Goal: Task Accomplishment & Management: Manage account settings

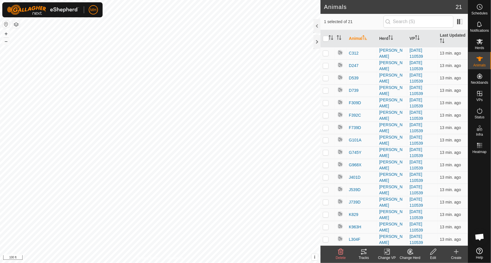
click at [434, 250] on icon at bounding box center [433, 252] width 6 height 6
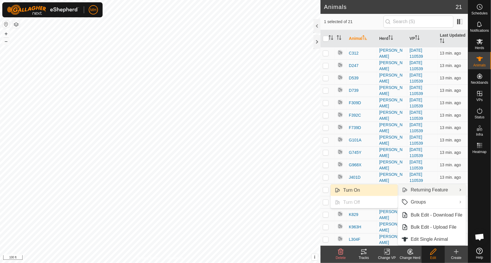
click at [381, 188] on link "Turn On" at bounding box center [364, 191] width 67 height 12
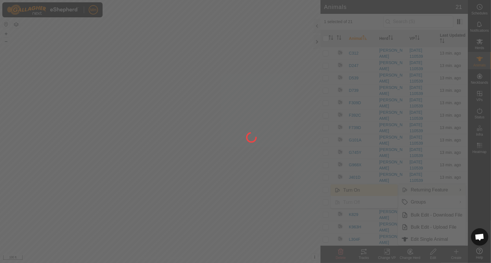
checkbox input "false"
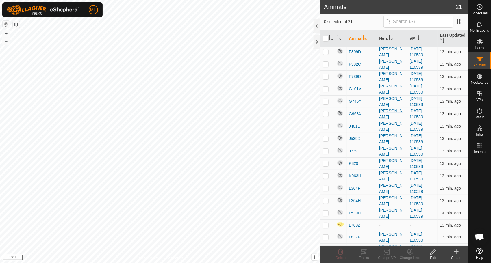
scroll to position [59, 0]
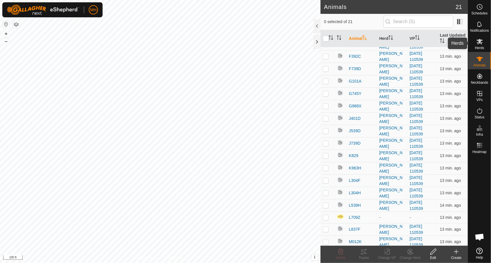
click at [476, 39] on icon at bounding box center [479, 41] width 7 height 7
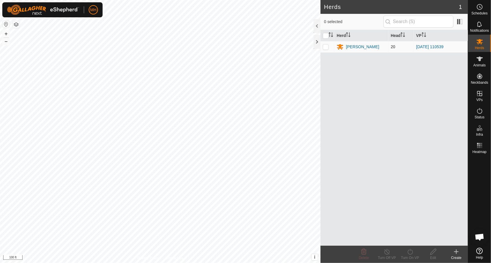
click at [327, 46] on p-checkbox at bounding box center [326, 46] width 6 height 5
checkbox input "true"
click at [437, 253] on icon at bounding box center [433, 251] width 7 height 7
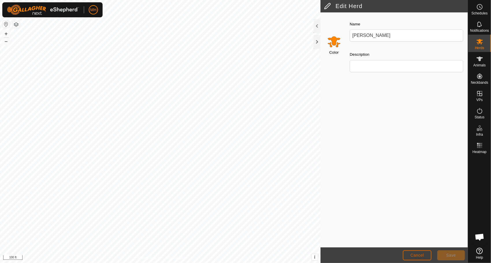
click at [419, 257] on span "Cancel" at bounding box center [417, 255] width 14 height 5
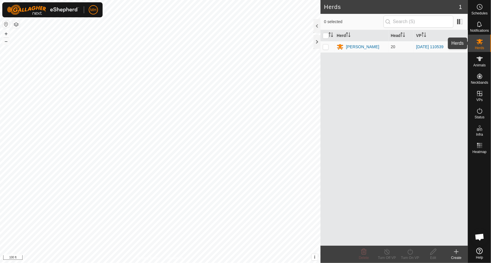
click at [478, 46] on span "Herds" at bounding box center [479, 47] width 9 height 3
click at [358, 44] on div "[PERSON_NAME]" at bounding box center [362, 47] width 33 height 6
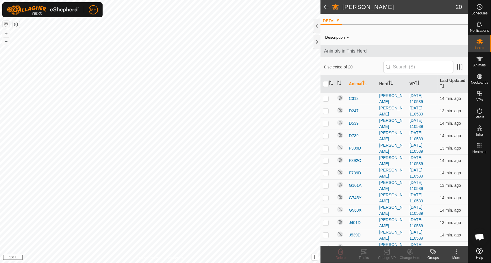
click at [455, 254] on icon at bounding box center [456, 251] width 7 height 7
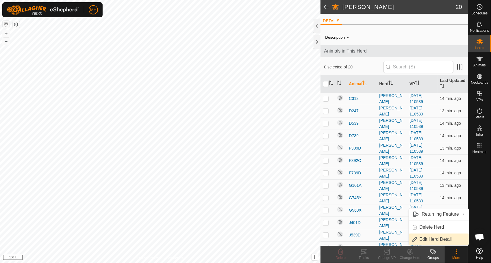
click at [446, 240] on link "Edit Herd Detail" at bounding box center [439, 240] width 60 height 12
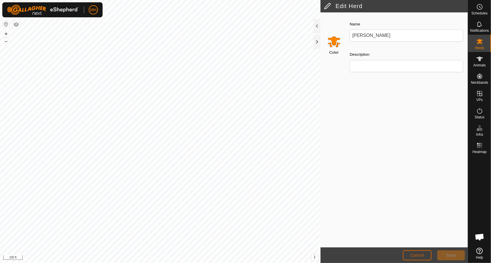
click at [418, 250] on button "Cancel" at bounding box center [417, 255] width 29 height 10
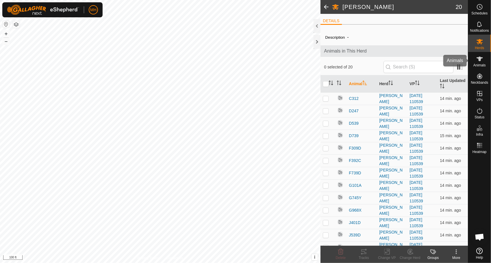
click at [478, 56] on icon at bounding box center [479, 58] width 7 height 7
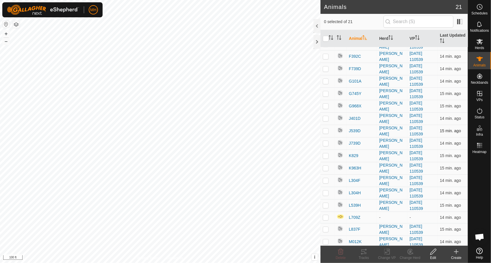
scroll to position [58, 0]
click at [352, 216] on span "L709Z" at bounding box center [355, 218] width 12 height 6
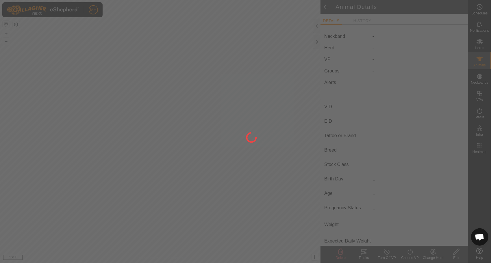
type input "L709Z"
type input "-"
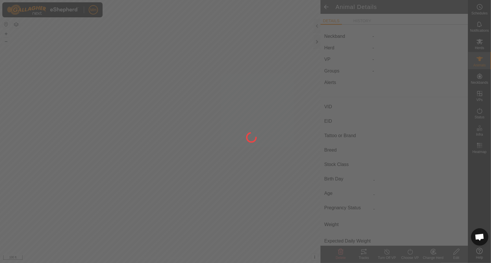
type input "0 kg"
type input "-"
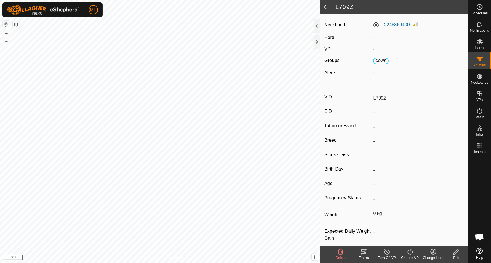
scroll to position [20, 0]
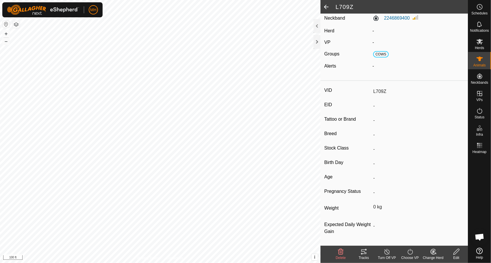
click at [430, 251] on icon at bounding box center [433, 251] width 7 height 7
click at [440, 231] on link "Choose Herd..." at bounding box center [450, 228] width 57 height 12
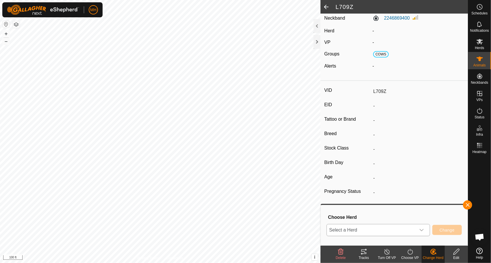
click at [392, 226] on span "Select a Herd" at bounding box center [371, 230] width 89 height 12
click at [391, 219] on li "[PERSON_NAME]" at bounding box center [379, 218] width 104 height 14
click at [442, 232] on span "Change" at bounding box center [446, 230] width 15 height 5
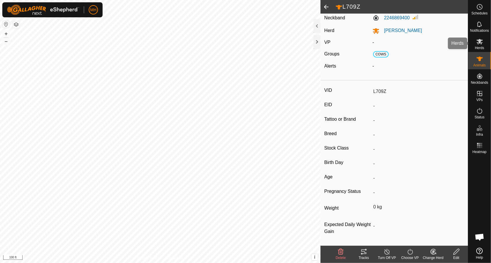
click at [477, 39] on icon at bounding box center [479, 41] width 7 height 7
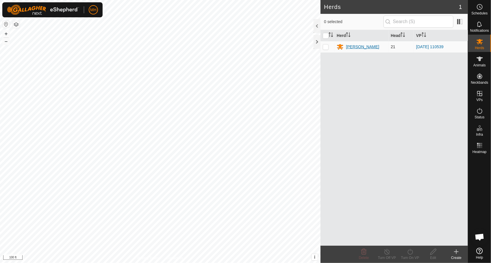
click at [357, 45] on div "[PERSON_NAME]" at bounding box center [362, 47] width 33 height 6
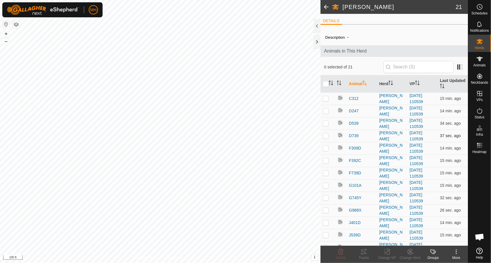
scroll to position [104, 0]
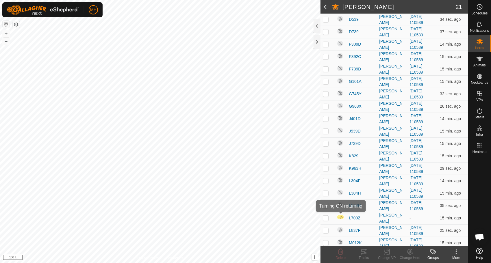
click at [339, 215] on img at bounding box center [341, 217] width 8 height 5
click at [453, 252] on icon at bounding box center [456, 251] width 7 height 7
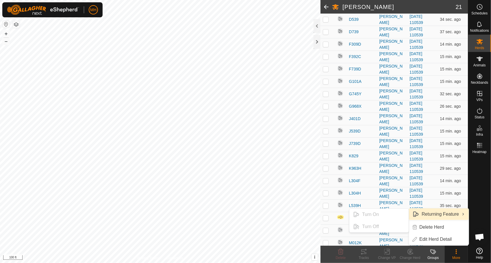
click at [437, 211] on link "Returning Feature" at bounding box center [439, 215] width 60 height 12
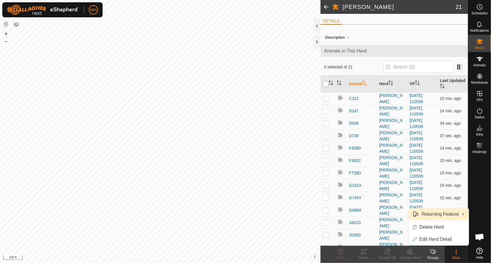
click at [327, 81] on input "checkbox" at bounding box center [326, 84] width 6 height 6
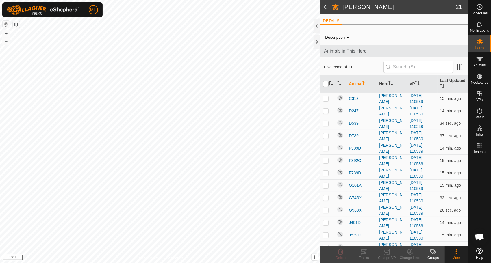
checkbox input "true"
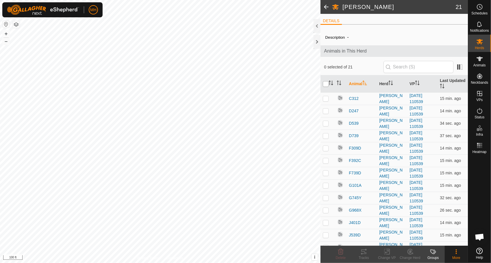
checkbox input "true"
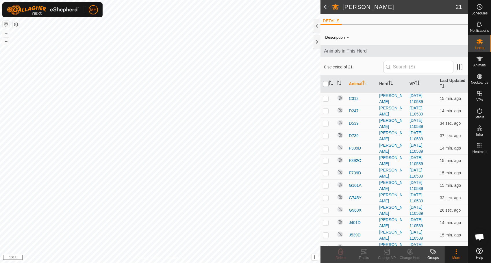
checkbox input "true"
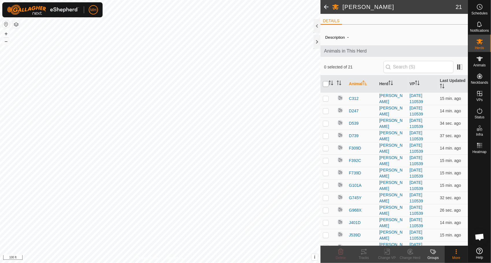
checkbox input "true"
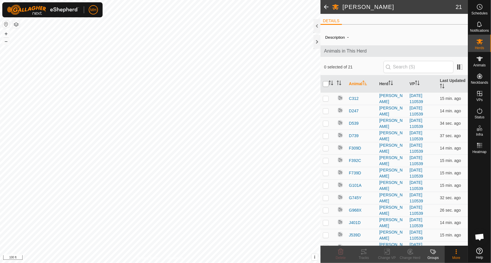
checkbox input "true"
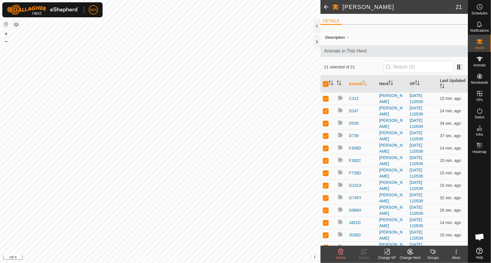
click at [458, 256] on div "More" at bounding box center [456, 257] width 23 height 5
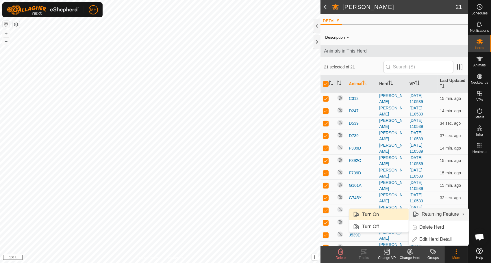
click at [398, 215] on link "Turn On" at bounding box center [378, 215] width 59 height 12
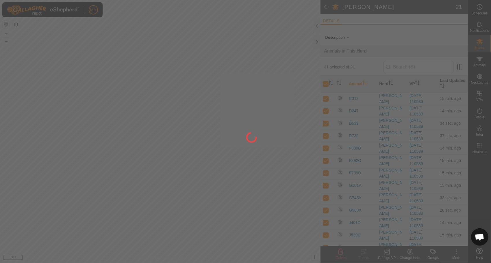
checkbox input "false"
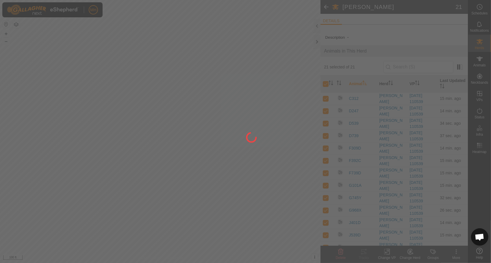
checkbox input "false"
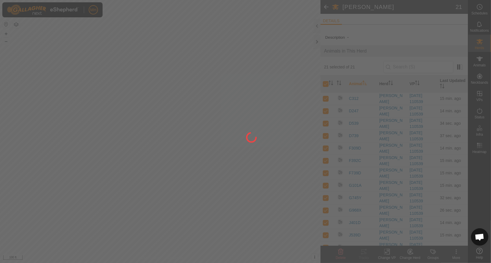
checkbox input "false"
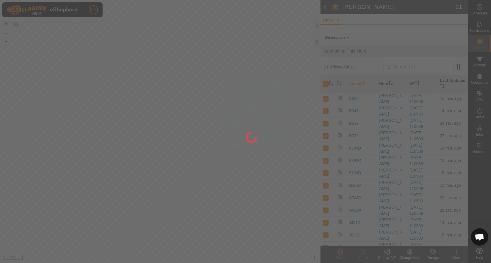
checkbox input "false"
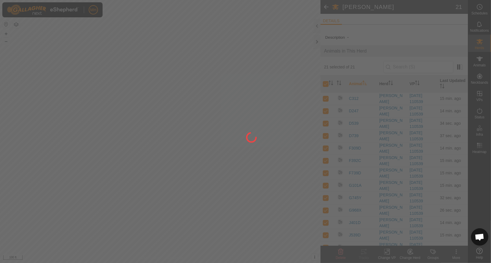
checkbox input "false"
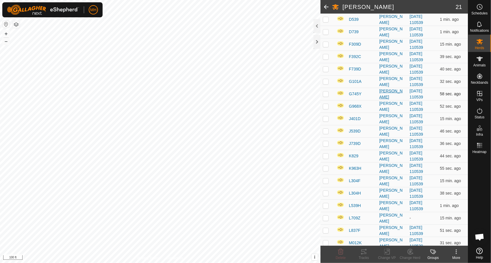
scroll to position [104, 0]
click at [355, 216] on span "L709Z" at bounding box center [355, 218] width 12 height 6
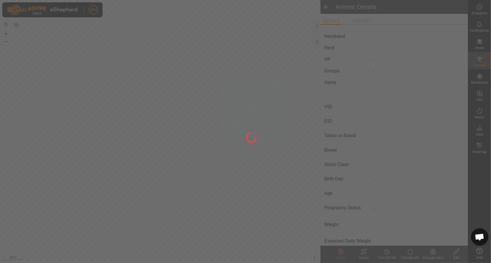
type input "L709Z"
type input "-"
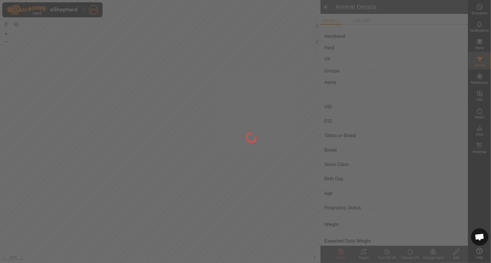
type input "0 kg"
type input "-"
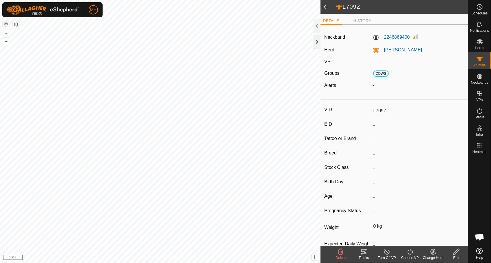
click at [317, 40] on div at bounding box center [316, 42] width 7 height 14
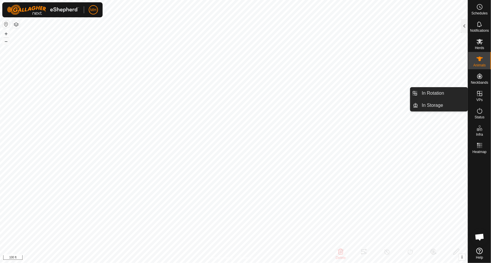
click at [481, 96] on icon at bounding box center [479, 93] width 7 height 7
click at [455, 94] on link "In Rotation" at bounding box center [442, 94] width 49 height 12
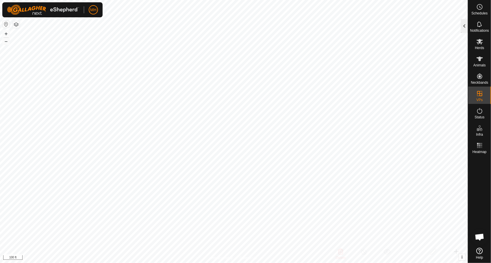
click at [466, 24] on div at bounding box center [464, 26] width 7 height 14
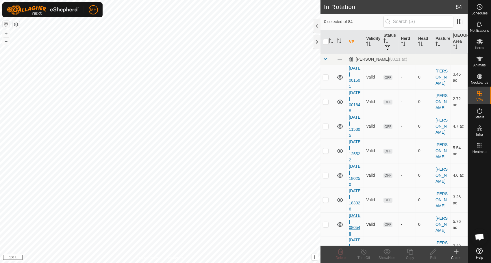
checkbox input "true"
checkbox input "false"
checkbox input "true"
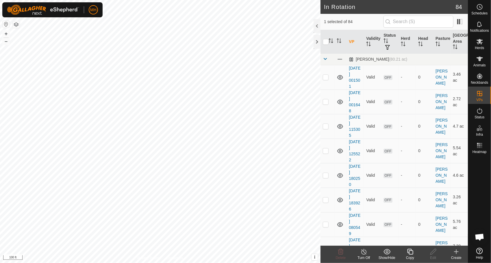
click at [411, 248] on icon at bounding box center [410, 251] width 7 height 7
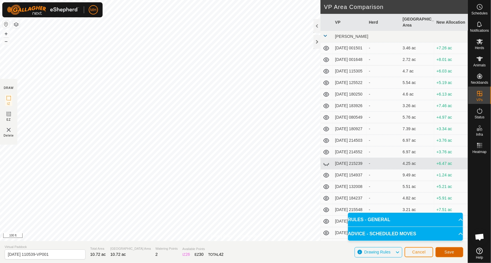
click at [438, 253] on button "Save" at bounding box center [449, 252] width 28 height 10
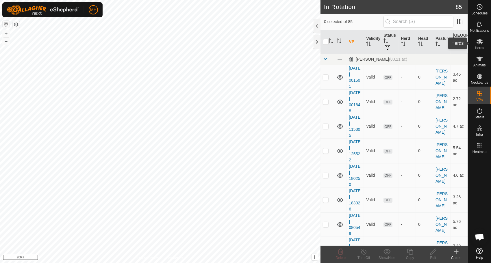
click at [478, 39] on icon at bounding box center [479, 41] width 7 height 7
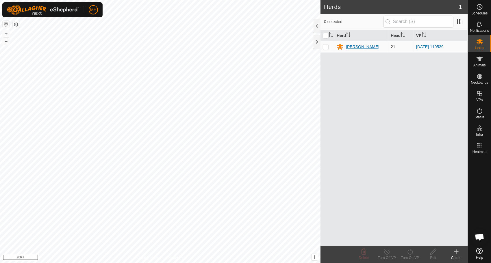
click at [345, 48] on div "[PERSON_NAME]" at bounding box center [361, 46] width 49 height 7
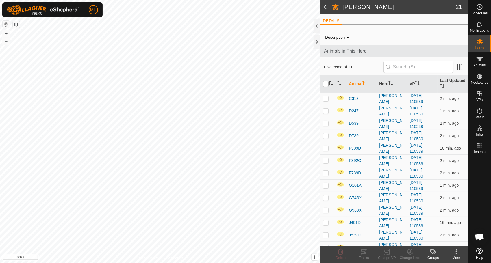
click at [326, 85] on div "MH Schedules Notifications Herds Animals Neckbands VPs Status Infra Heatmap Hel…" at bounding box center [245, 131] width 491 height 263
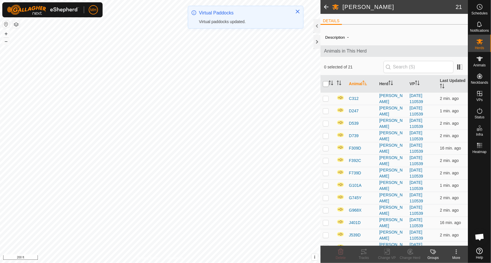
click at [325, 81] on input "checkbox" at bounding box center [326, 84] width 6 height 6
checkbox input "true"
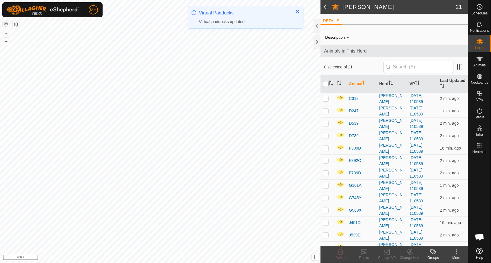
checkbox input "true"
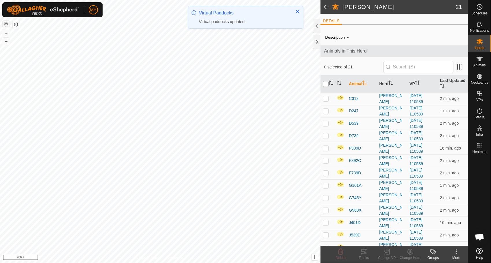
checkbox input "true"
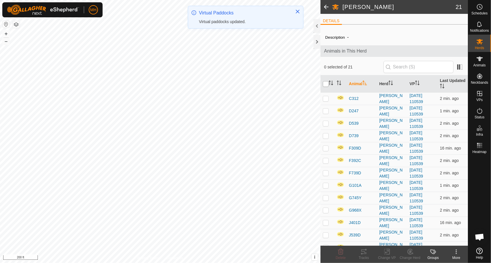
checkbox input "true"
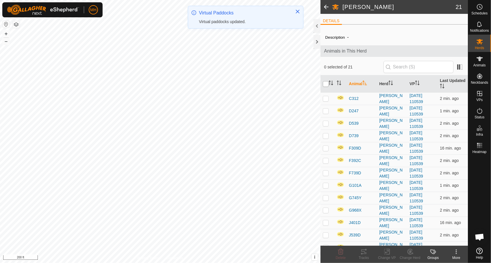
checkbox input "true"
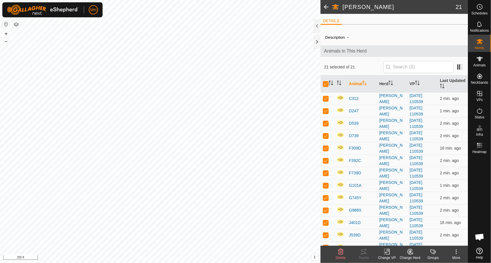
click at [387, 254] on icon at bounding box center [386, 251] width 7 height 7
click at [397, 231] on link "Choose VP..." at bounding box center [404, 228] width 57 height 12
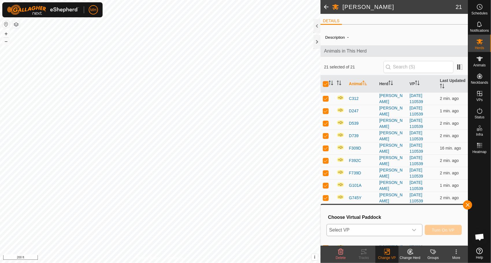
click at [393, 231] on span "Select VP" at bounding box center [367, 230] width 81 height 12
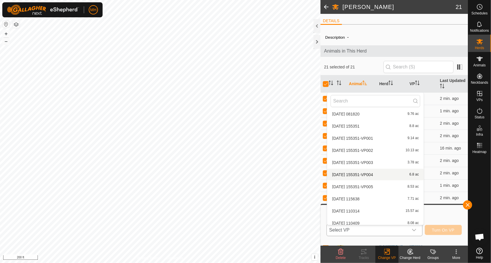
scroll to position [929, 0]
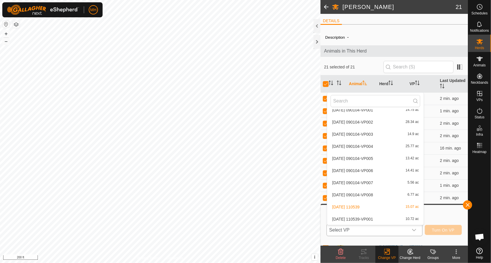
click at [381, 218] on li "2025-10-10 110539-VP001 10.72 ac" at bounding box center [375, 220] width 96 height 12
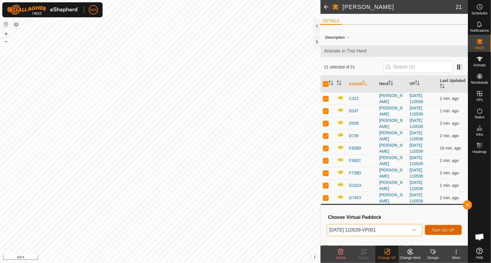
click at [442, 232] on span "Turn On VP" at bounding box center [443, 230] width 23 height 5
